Goal: Use online tool/utility: Utilize a website feature to perform a specific function

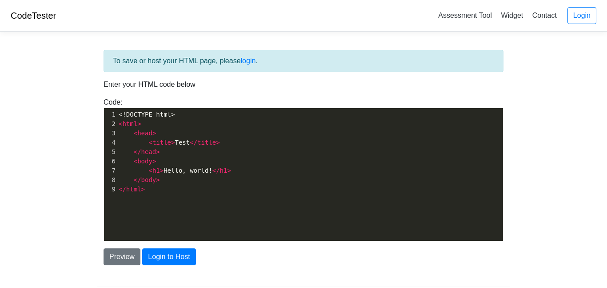
scroll to position [3, 0]
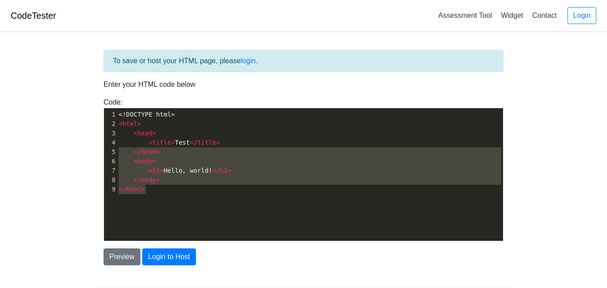
type textarea "<!DOCTYPE html> <html> <head> <title>Test</title> </head> <body> <h1>Hello, wor…"
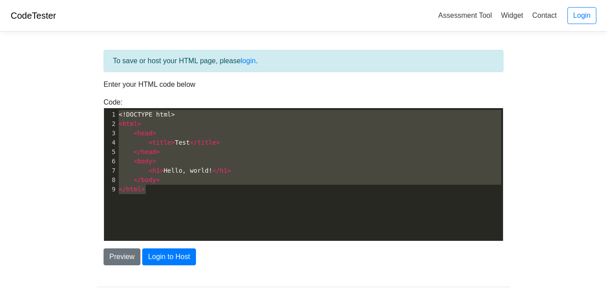
drag, startPoint x: 201, startPoint y: 205, endPoint x: 56, endPoint y: 98, distance: 180.2
click at [56, 98] on body "CodeTester Assessment Tool Widget Contact Login To save or host your HTML page,…" at bounding box center [303, 160] width 607 height 320
click at [124, 261] on button "Preview" at bounding box center [122, 256] width 37 height 17
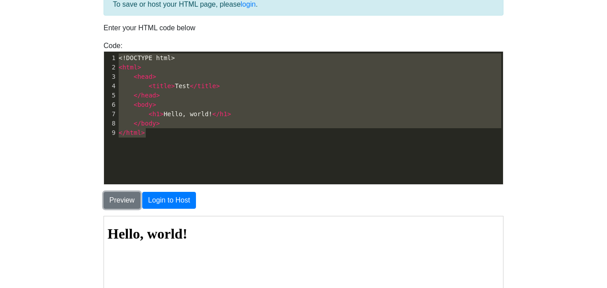
scroll to position [160, 0]
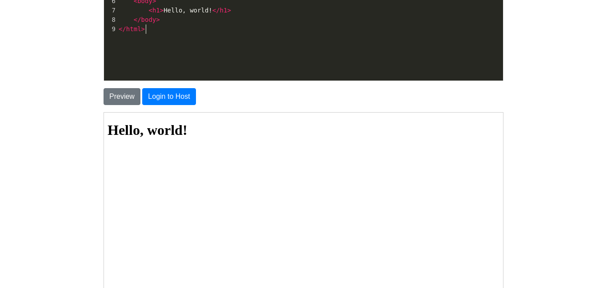
click at [172, 54] on div "x 1 <!DOCTYPE html> 2 < html > 3 < head > 4 < title > Test </ title > 5 </ head…" at bounding box center [310, 21] width 412 height 146
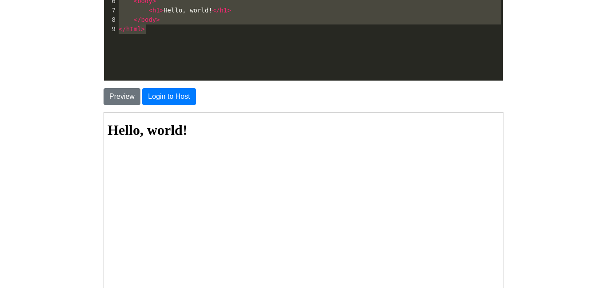
scroll to position [108, 0]
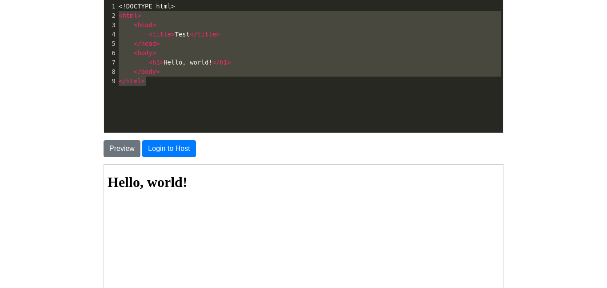
type textarea "<!DOCTYPE html> <html> <head> <title>Test</title> </head> <body> <h1>Hello, wor…"
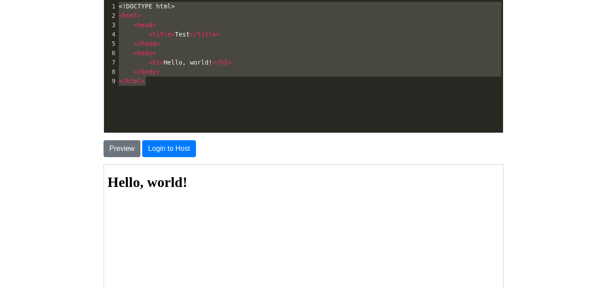
drag, startPoint x: 159, startPoint y: 41, endPoint x: 99, endPoint y: 6, distance: 69.3
click at [99, 6] on div "Code: <!DOCTYPE html> <html> <head> <title>Test</title> </head> <body> <h1>Hell…" at bounding box center [303, 61] width 413 height 144
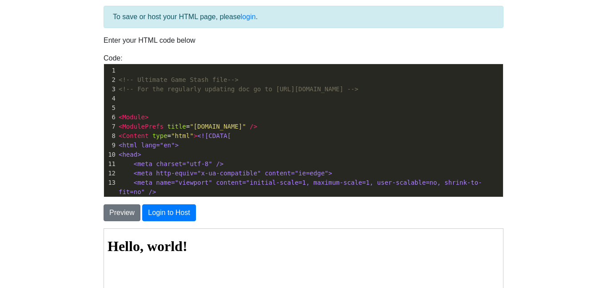
scroll to position [151, 0]
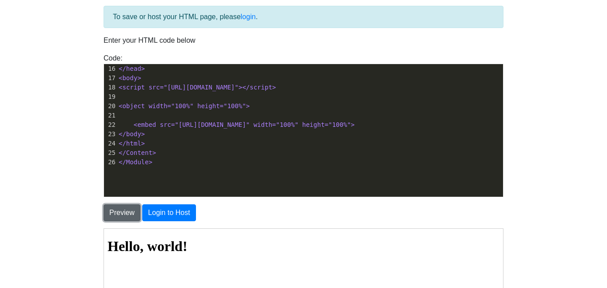
click at [118, 217] on button "Preview" at bounding box center [122, 212] width 37 height 17
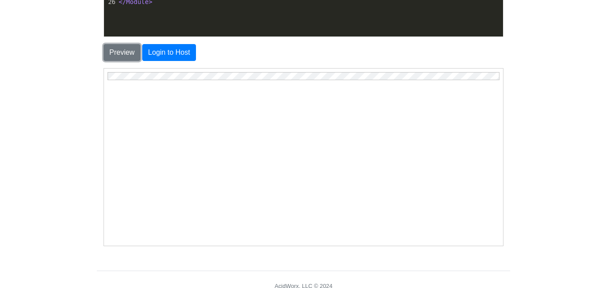
scroll to position [242, 0]
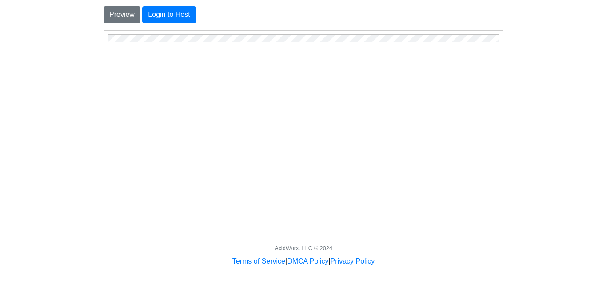
drag, startPoint x: 561, startPoint y: 155, endPoint x: 515, endPoint y: 159, distance: 45.9
click at [557, 154] on body "CodeTester Assessment Tool Widget Contact Login To save or host your HTML page,…" at bounding box center [303, 12] width 607 height 508
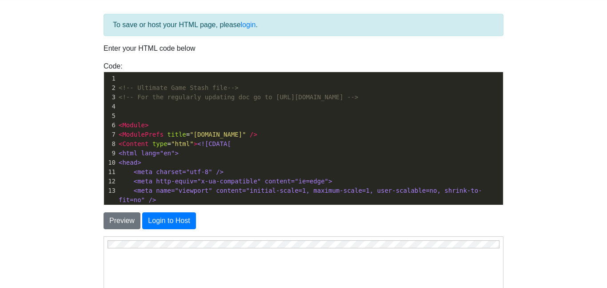
scroll to position [0, 0]
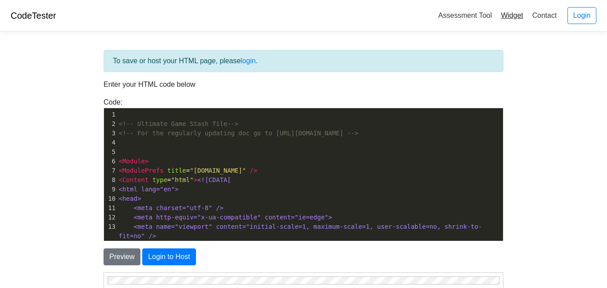
click at [499, 16] on link "Widget" at bounding box center [511, 15] width 29 height 15
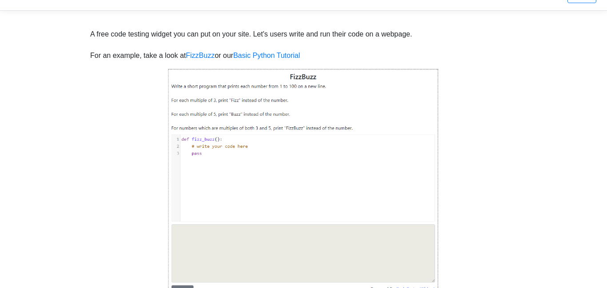
scroll to position [32, 0]
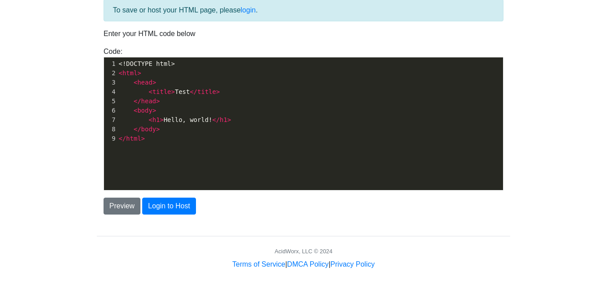
scroll to position [54, 0]
